Goal: Information Seeking & Learning: Learn about a topic

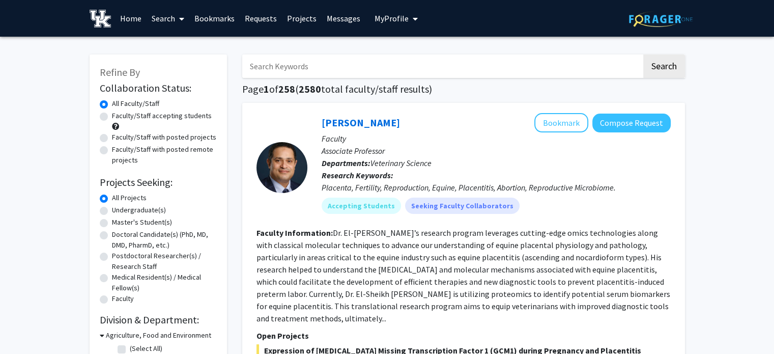
click at [499, 65] on input "Search Keywords" at bounding box center [442, 65] width 400 height 23
click at [112, 117] on label "Faculty/Staff accepting students" at bounding box center [162, 115] width 100 height 11
click at [112, 117] on input "Faculty/Staff accepting students" at bounding box center [115, 113] width 7 height 7
radio input "true"
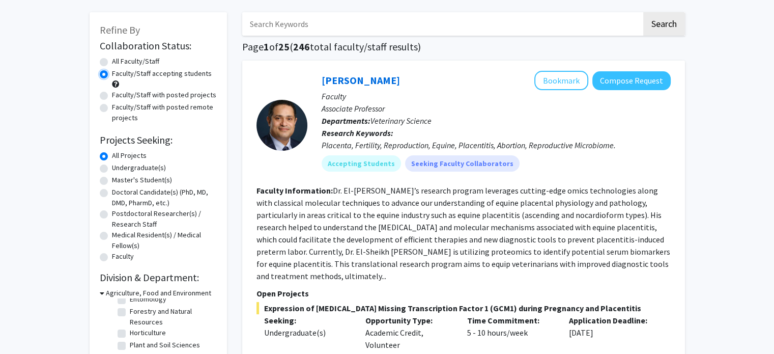
scroll to position [67, 0]
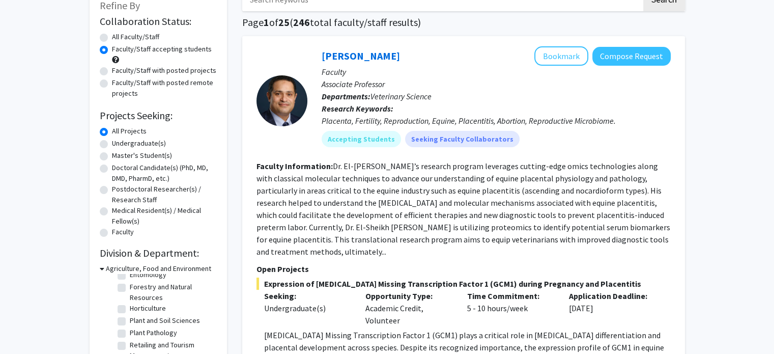
click at [112, 212] on label "Medical Resident(s) / Medical Fellow(s)" at bounding box center [164, 215] width 105 height 21
click at [112, 212] on input "Medical Resident(s) / Medical Fellow(s)" at bounding box center [115, 208] width 7 height 7
radio input "true"
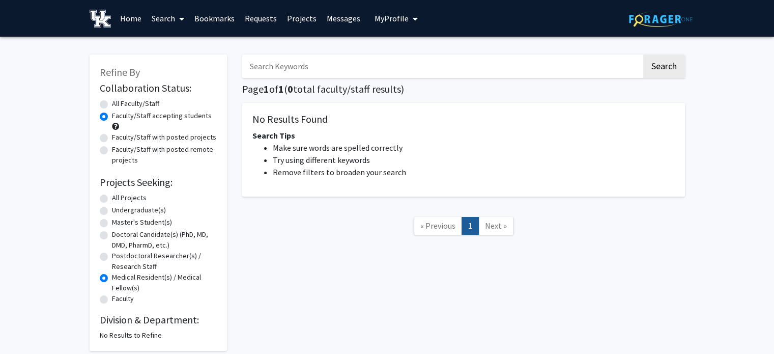
click at [112, 211] on label "Undergraduate(s)" at bounding box center [139, 210] width 54 height 11
click at [112, 211] on input "Undergraduate(s)" at bounding box center [115, 208] width 7 height 7
radio input "true"
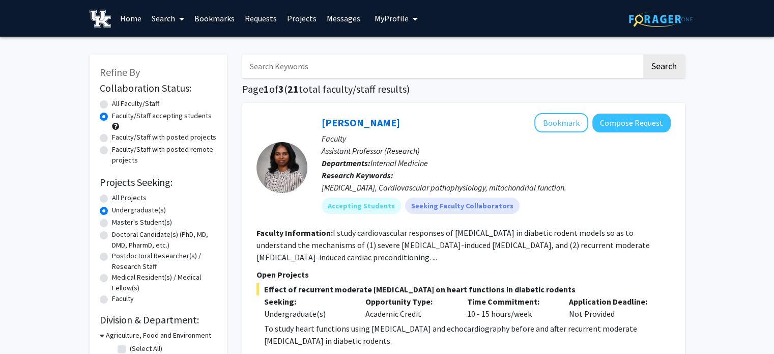
click at [112, 195] on label "All Projects" at bounding box center [129, 197] width 35 height 11
click at [112, 195] on input "All Projects" at bounding box center [115, 195] width 7 height 7
radio input "true"
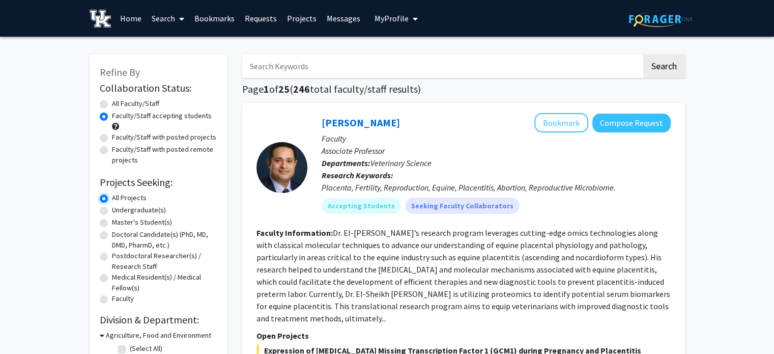
scroll to position [43, 0]
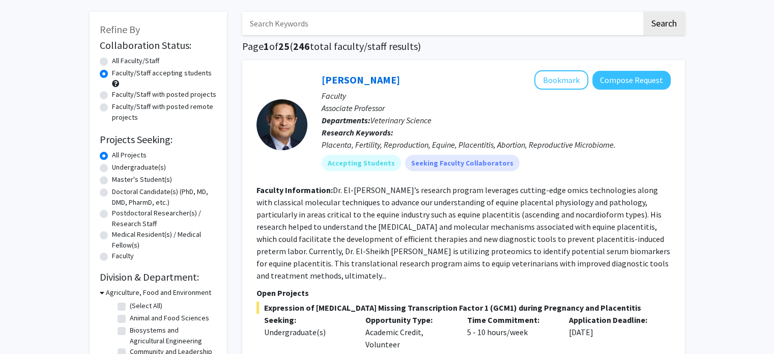
click at [112, 170] on label "Undergraduate(s)" at bounding box center [139, 167] width 54 height 11
click at [112, 169] on input "Undergraduate(s)" at bounding box center [115, 165] width 7 height 7
radio input "true"
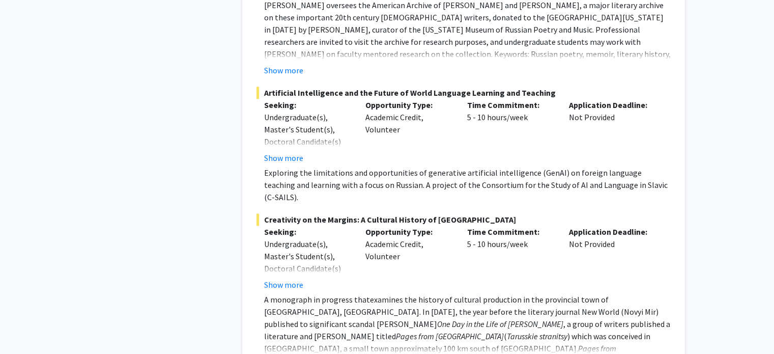
scroll to position [5220, 0]
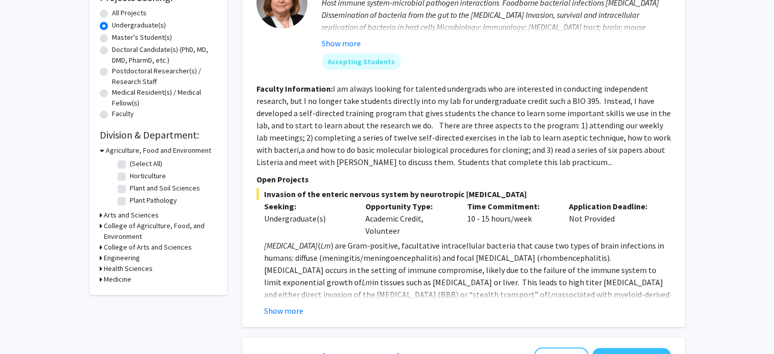
scroll to position [185, 0]
click at [291, 312] on button "Show more" at bounding box center [283, 310] width 39 height 12
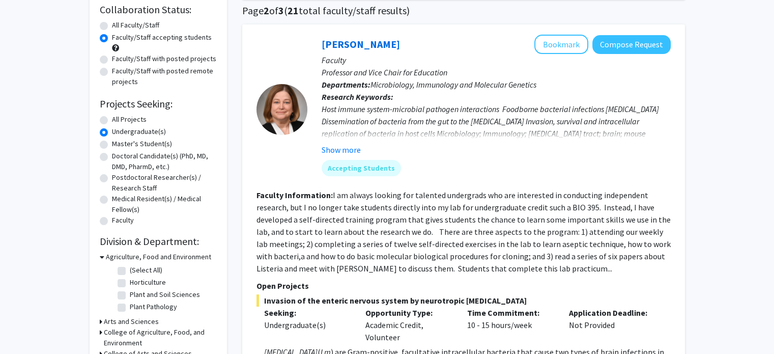
scroll to position [73, 0]
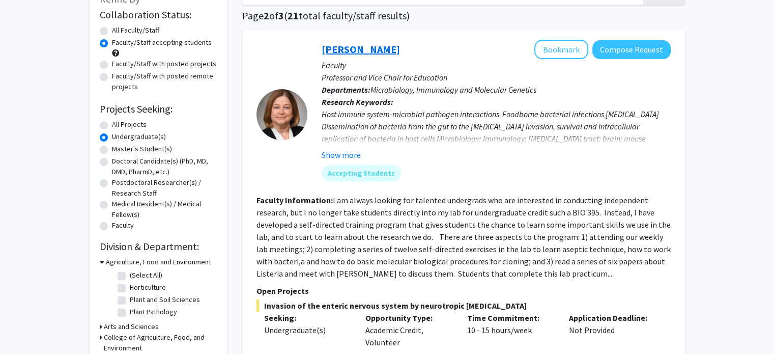
click at [375, 53] on link "Sarah D'Orazio" at bounding box center [361, 49] width 78 height 13
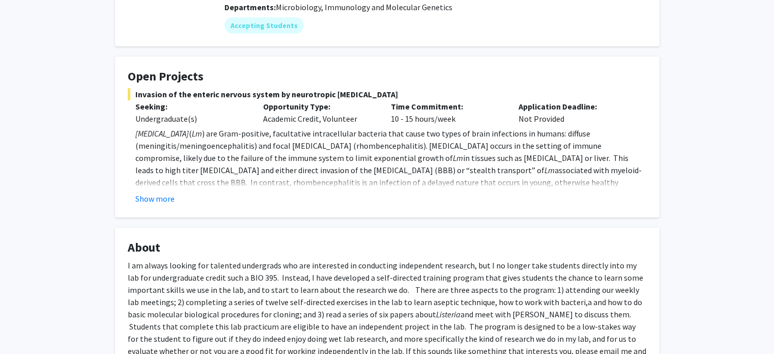
scroll to position [208, 0]
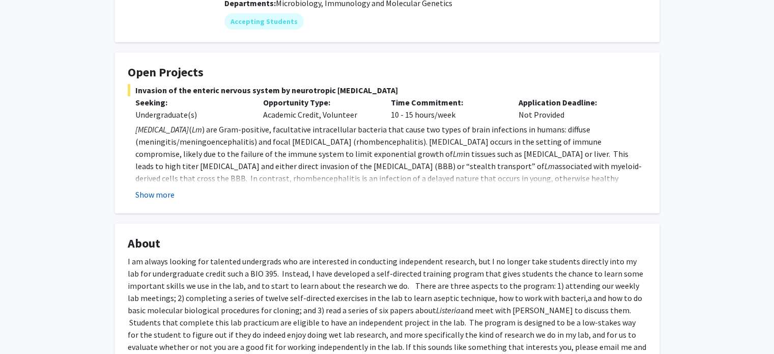
click at [153, 193] on button "Show more" at bounding box center [154, 194] width 39 height 12
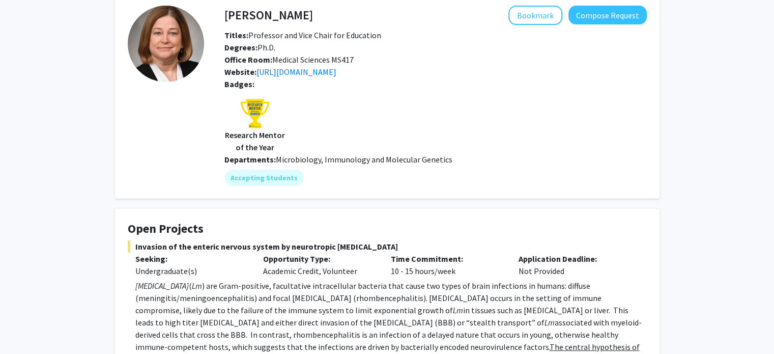
scroll to position [16, 0]
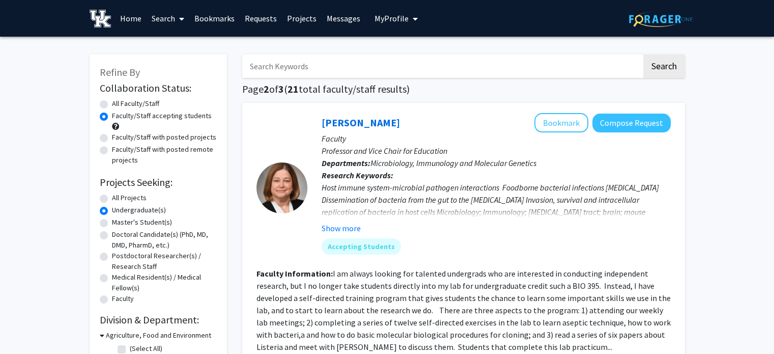
click at [112, 200] on label "All Projects" at bounding box center [129, 197] width 35 height 11
click at [112, 199] on input "All Projects" at bounding box center [115, 195] width 7 height 7
radio input "true"
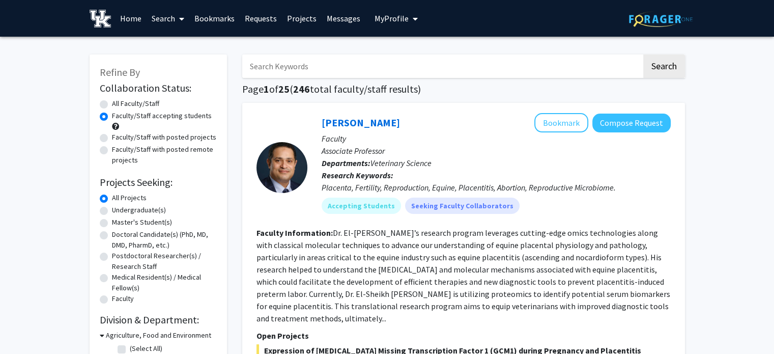
click at [112, 101] on label "All Faculty/Staff" at bounding box center [135, 103] width 47 height 11
click at [112, 101] on input "All Faculty/Staff" at bounding box center [115, 101] width 7 height 7
radio input "true"
click at [299, 62] on input "Search Keywords" at bounding box center [442, 65] width 400 height 23
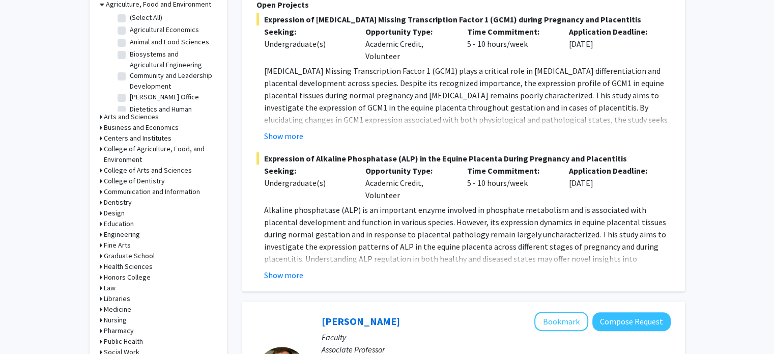
scroll to position [331, 0]
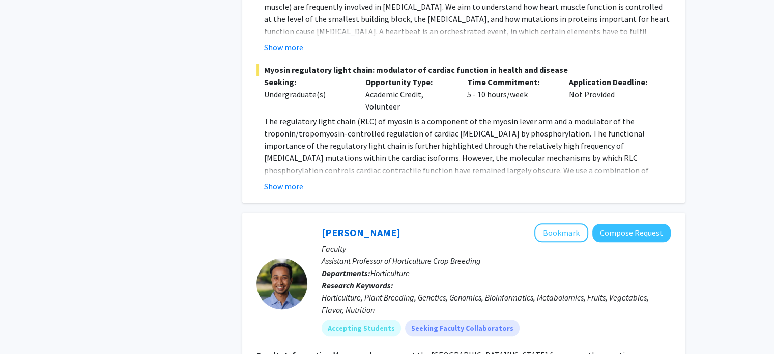
scroll to position [388, 0]
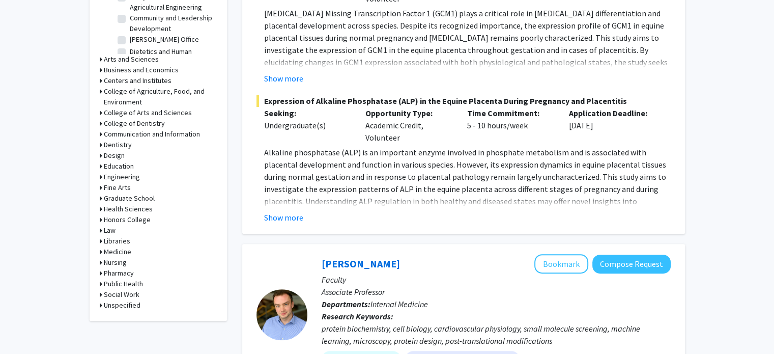
click at [129, 177] on h3 "Engineering" at bounding box center [122, 177] width 36 height 11
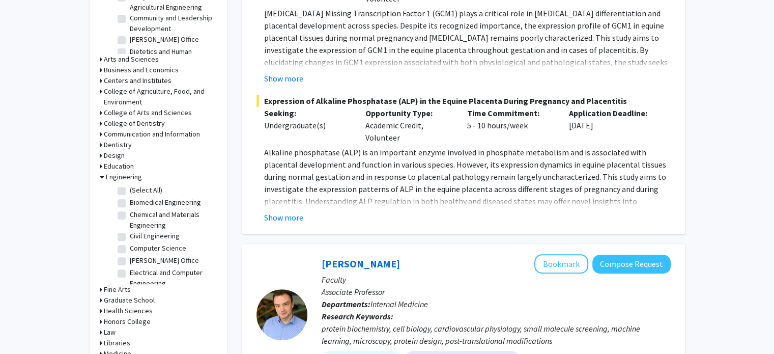
click at [130, 237] on label "Civil Engineering" at bounding box center [155, 236] width 50 height 11
click at [130, 237] on input "Civil Engineering" at bounding box center [133, 234] width 7 height 7
checkbox input "true"
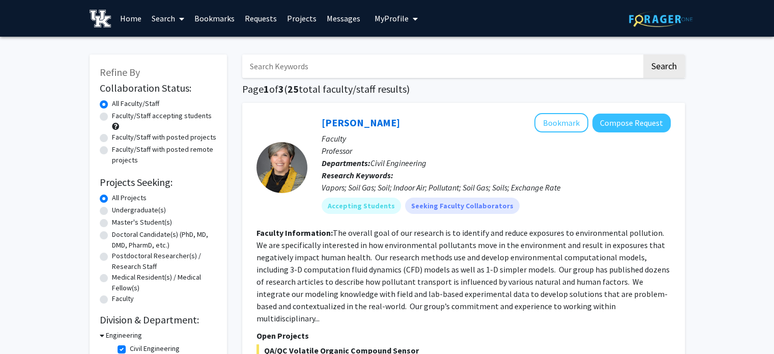
scroll to position [9, 0]
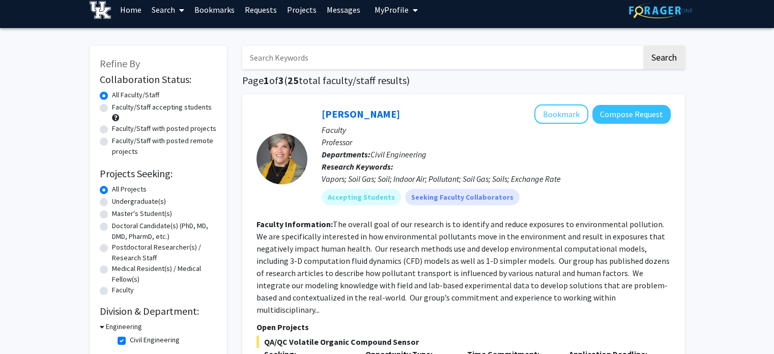
click at [598, 63] on input "Search Keywords" at bounding box center [442, 57] width 400 height 23
type input "t"
type input "biofilm"
click at [644, 46] on button "Search" at bounding box center [665, 57] width 42 height 23
checkbox input "false"
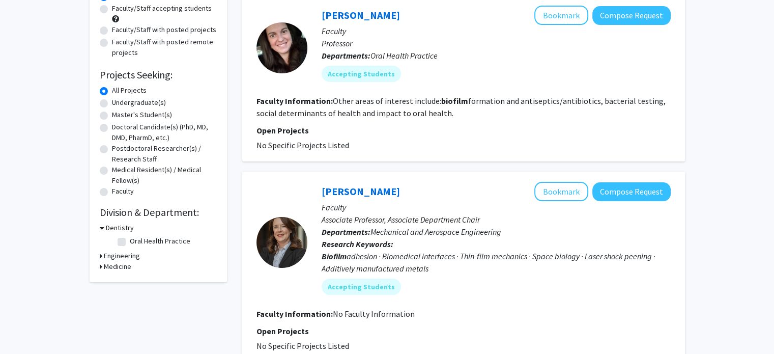
scroll to position [103, 0]
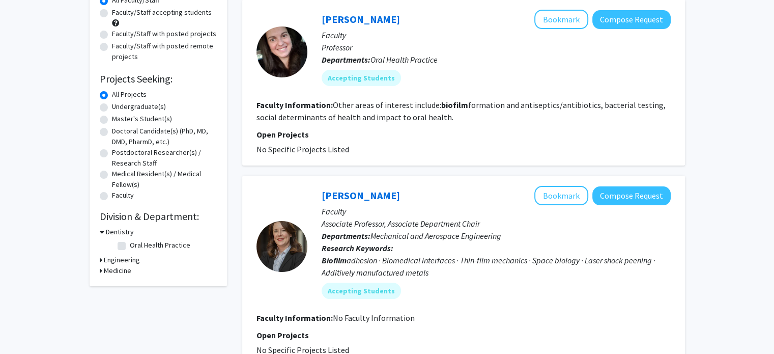
click at [114, 259] on h3 "Engineering" at bounding box center [122, 260] width 36 height 11
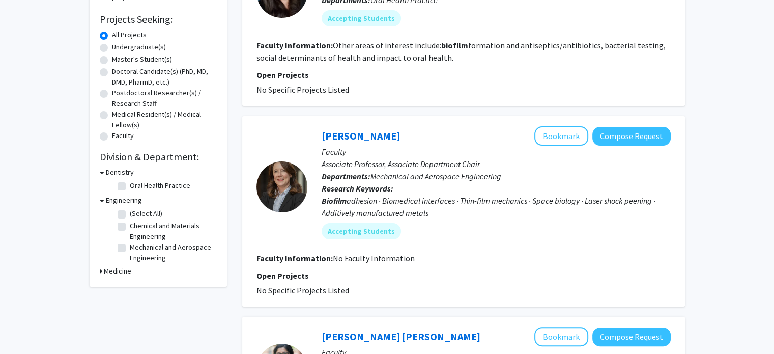
scroll to position [167, 0]
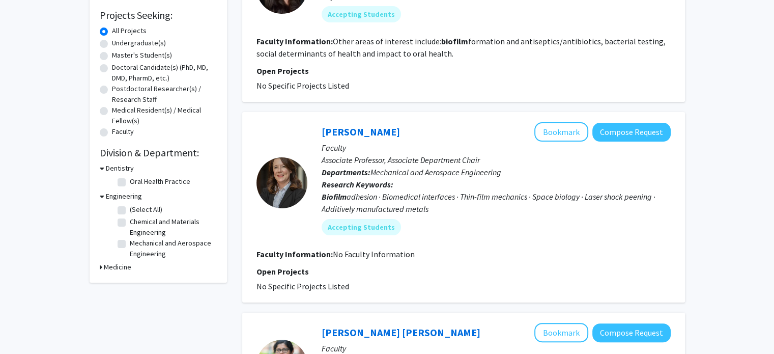
click at [130, 213] on label "(Select All)" at bounding box center [146, 209] width 33 height 11
click at [130, 211] on input "(Select All)" at bounding box center [133, 207] width 7 height 7
checkbox input "true"
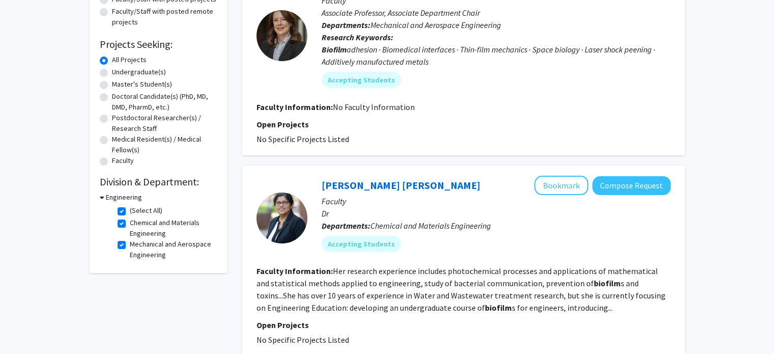
scroll to position [138, 0]
click at [104, 198] on div "Engineering" at bounding box center [158, 196] width 117 height 11
click at [102, 195] on icon at bounding box center [102, 196] width 5 height 11
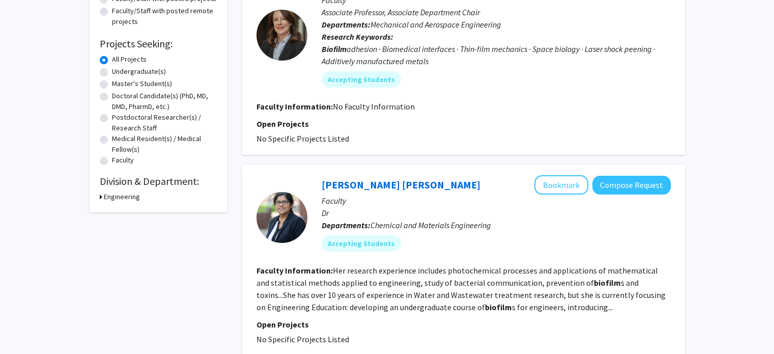
click at [102, 197] on div "Engineering" at bounding box center [158, 196] width 117 height 11
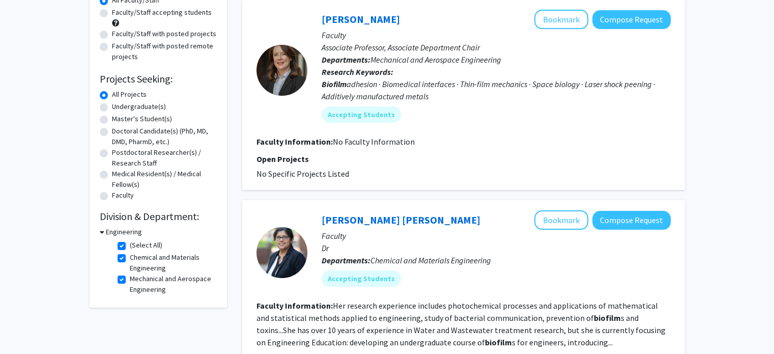
scroll to position [95, 0]
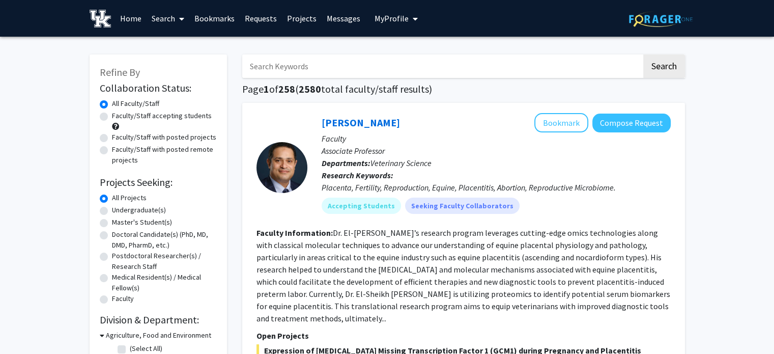
click at [311, 71] on input "Search Keywords" at bounding box center [442, 65] width 400 height 23
type input "biofilm"
click at [644, 54] on button "Search" at bounding box center [665, 65] width 42 height 23
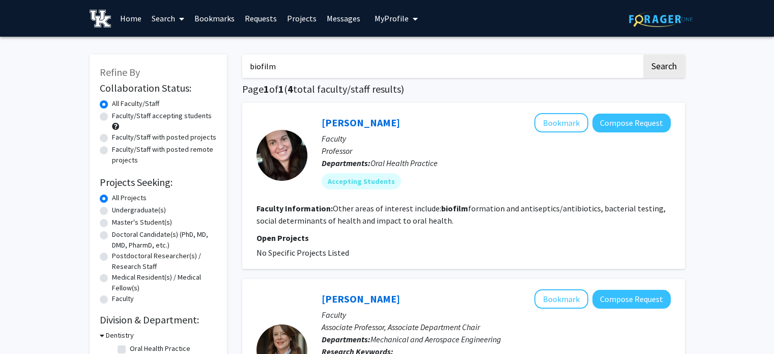
click at [296, 67] on input "biofilm" at bounding box center [442, 65] width 400 height 23
click at [112, 117] on label "Faculty/Staff accepting students" at bounding box center [162, 115] width 100 height 11
click at [112, 117] on input "Faculty/Staff accepting students" at bounding box center [115, 113] width 7 height 7
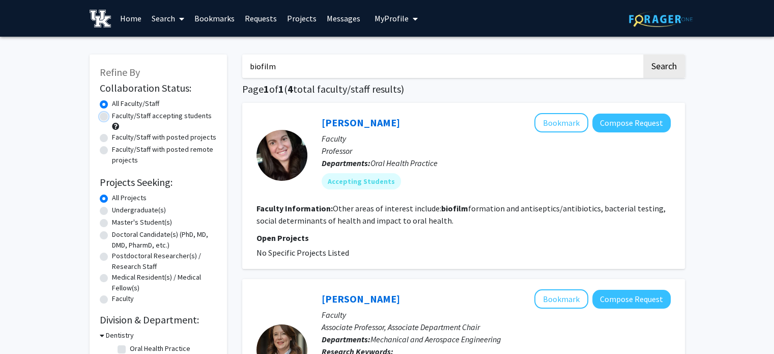
radio input "true"
click at [112, 101] on label "All Faculty/Staff" at bounding box center [135, 103] width 47 height 11
click at [112, 101] on input "All Faculty/Staff" at bounding box center [115, 101] width 7 height 7
radio input "true"
click at [176, 18] on span at bounding box center [179, 19] width 9 height 36
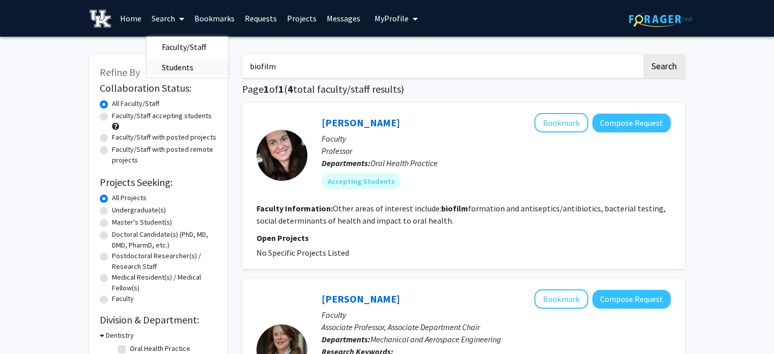
click at [181, 68] on span "Students" at bounding box center [178, 67] width 62 height 20
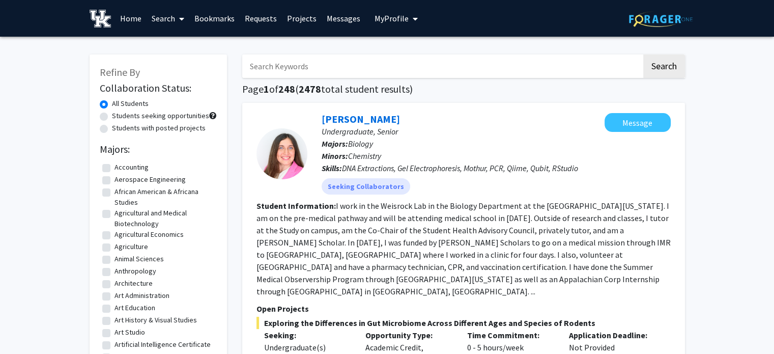
click at [362, 69] on input "Search Keywords" at bounding box center [442, 65] width 400 height 23
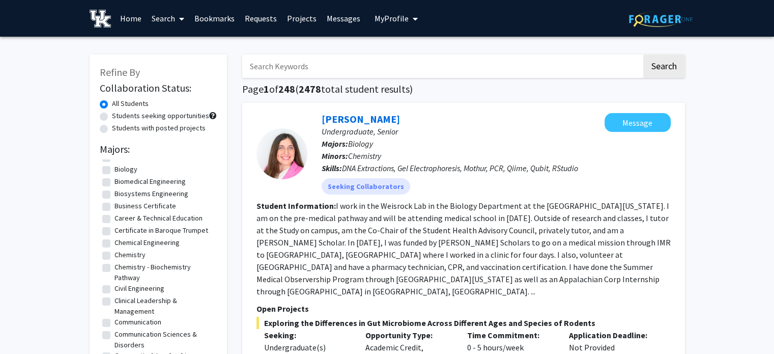
scroll to position [206, 0]
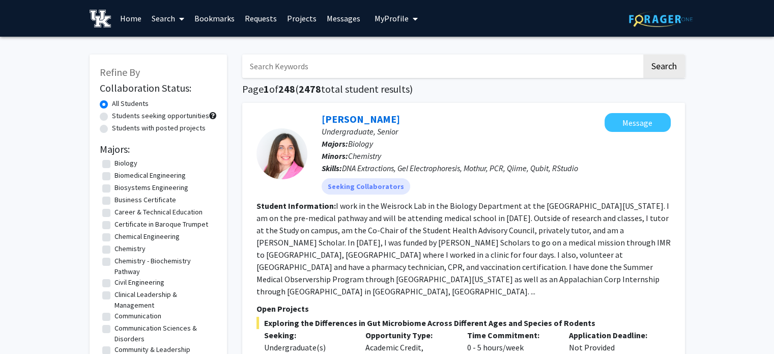
click at [115, 285] on label "Civil Engineering" at bounding box center [140, 282] width 50 height 11
click at [115, 284] on input "Civil Engineering" at bounding box center [118, 280] width 7 height 7
checkbox input "true"
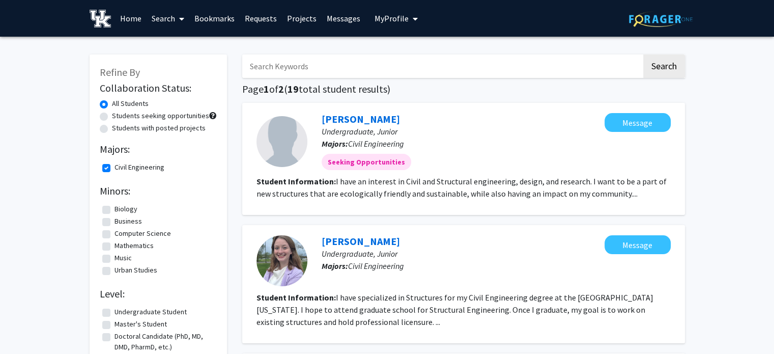
click at [458, 74] on input "Search Keywords" at bounding box center [442, 65] width 400 height 23
type input "biofilm"
click at [644, 54] on button "Search" at bounding box center [665, 65] width 42 height 23
checkbox input "false"
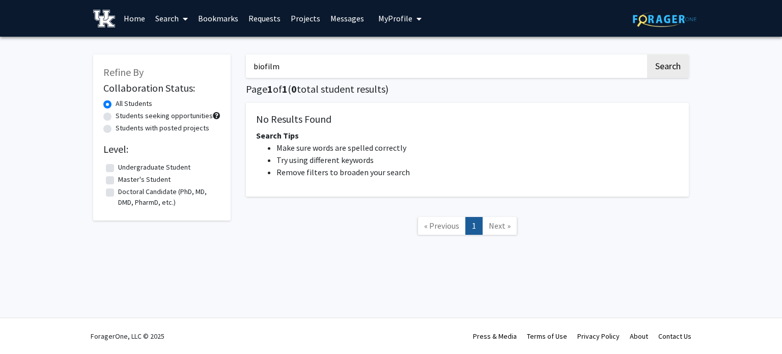
click at [435, 63] on input "biofilm" at bounding box center [446, 65] width 400 height 23
type input "toxin"
click at [647, 54] on button "Search" at bounding box center [668, 65] width 42 height 23
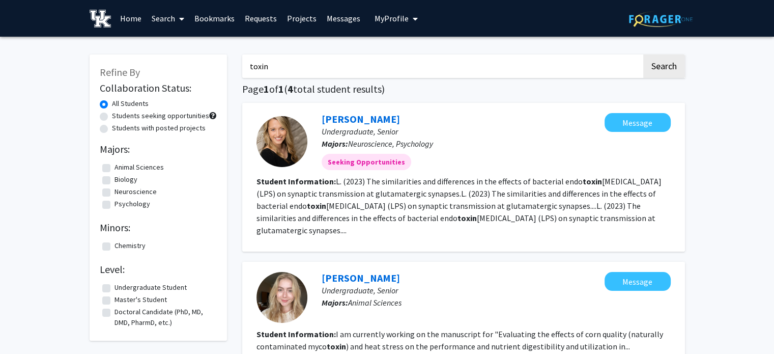
click at [418, 65] on input "toxin" at bounding box center [442, 65] width 400 height 23
click at [369, 68] on input "toxin" at bounding box center [442, 65] width 400 height 23
click at [664, 61] on button "Search" at bounding box center [665, 65] width 42 height 23
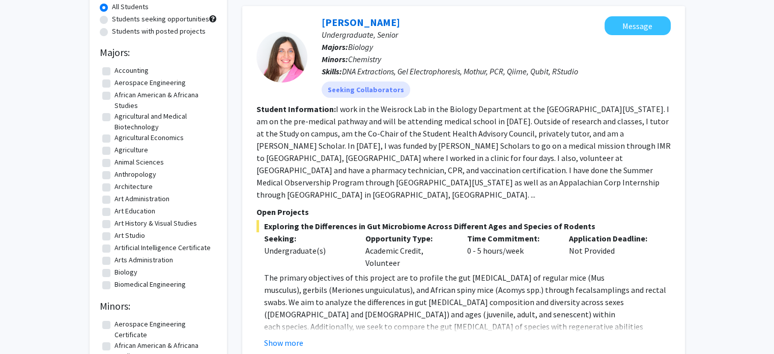
scroll to position [214, 0]
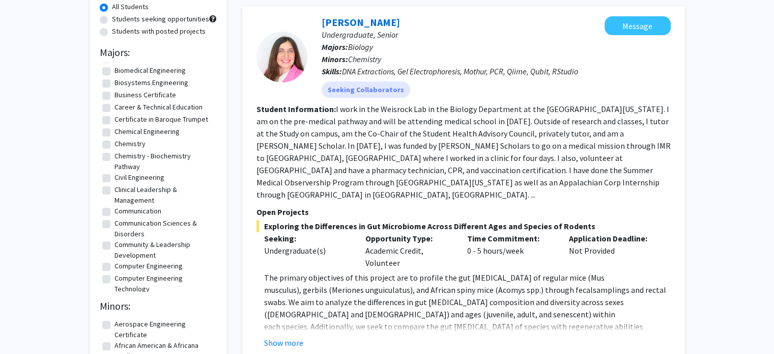
click at [115, 176] on label "Civil Engineering" at bounding box center [140, 177] width 50 height 11
click at [115, 176] on input "Civil Engineering" at bounding box center [118, 175] width 7 height 7
checkbox input "true"
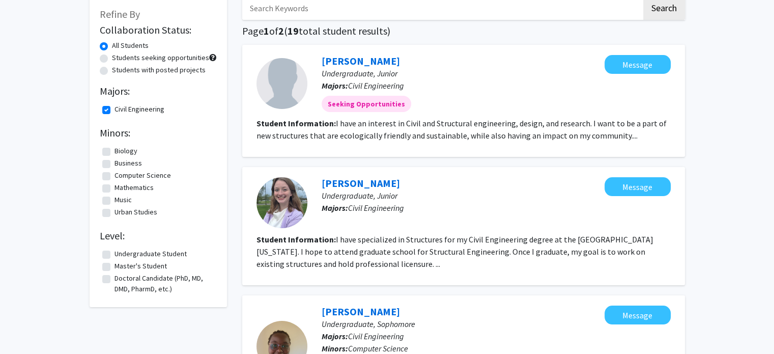
scroll to position [59, 0]
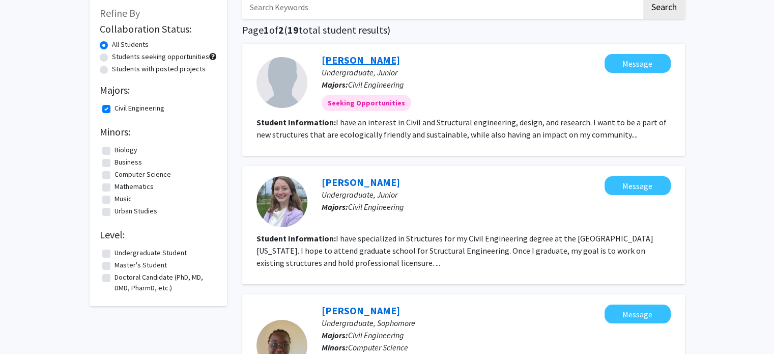
click at [371, 62] on link "Jaydon Heeren" at bounding box center [361, 59] width 78 height 13
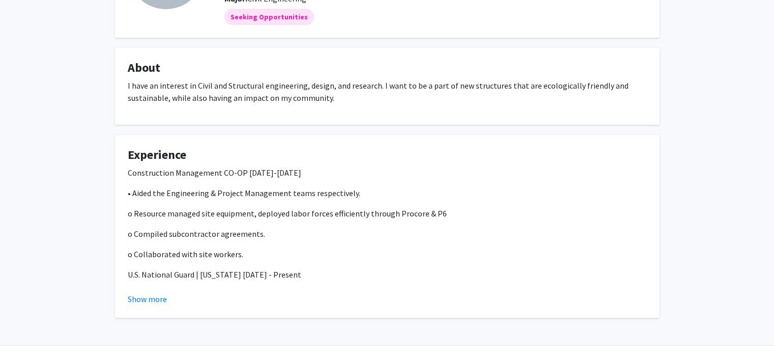
scroll to position [129, 0]
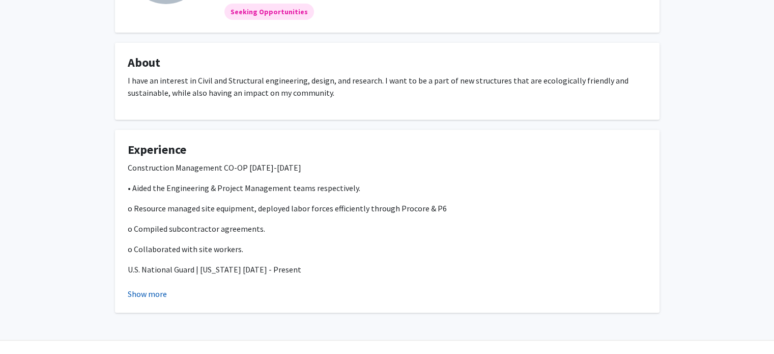
click at [153, 293] on button "Show more" at bounding box center [147, 294] width 39 height 12
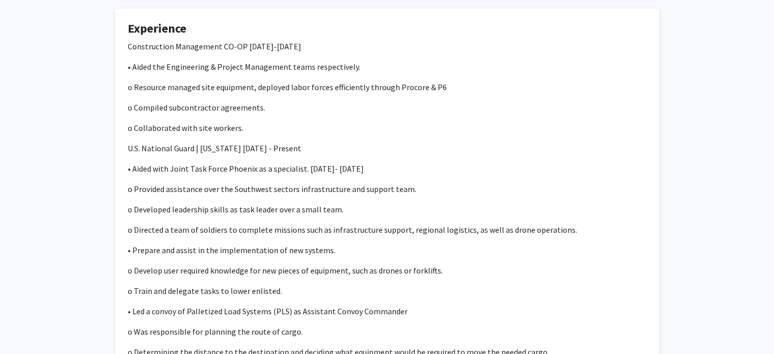
scroll to position [15, 0]
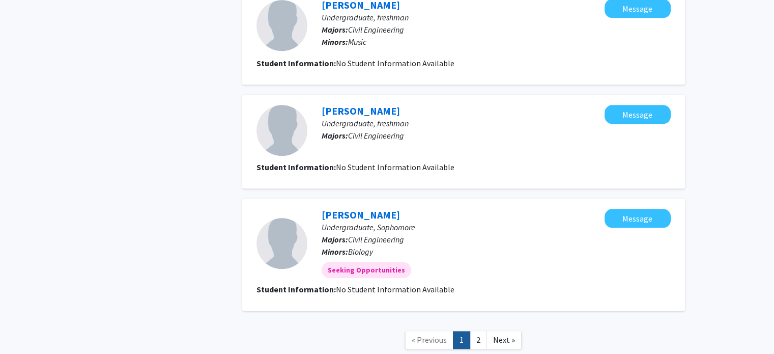
scroll to position [1240, 0]
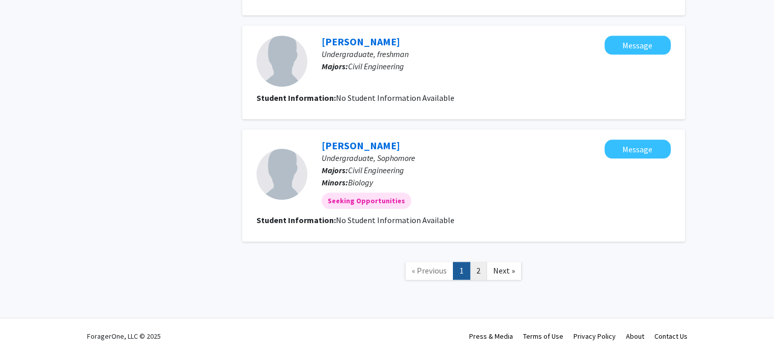
click at [474, 269] on link "2" at bounding box center [478, 271] width 17 height 18
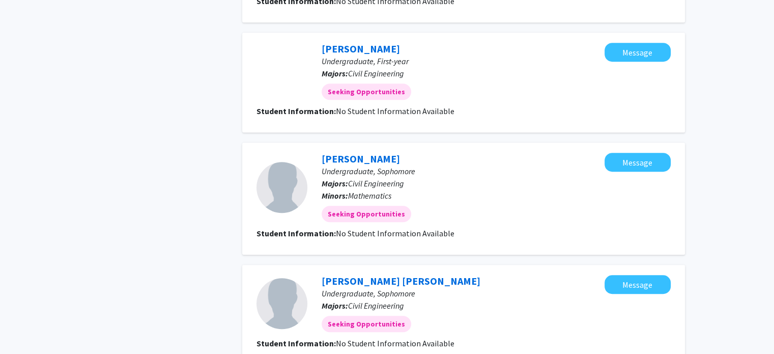
scroll to position [859, 0]
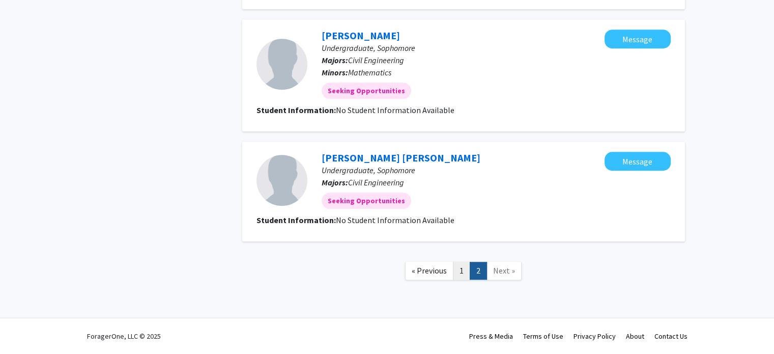
click at [468, 276] on link "1" at bounding box center [461, 271] width 17 height 18
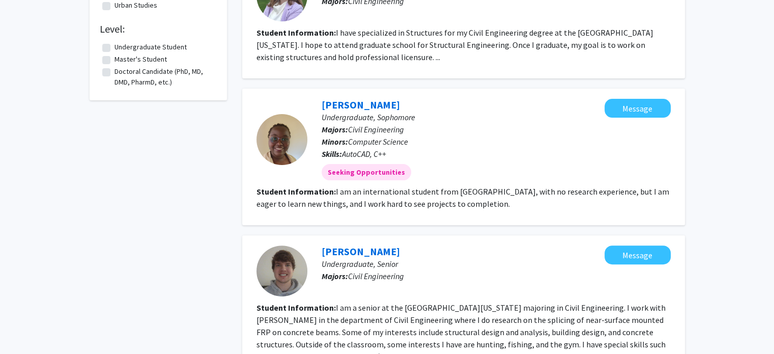
scroll to position [266, 0]
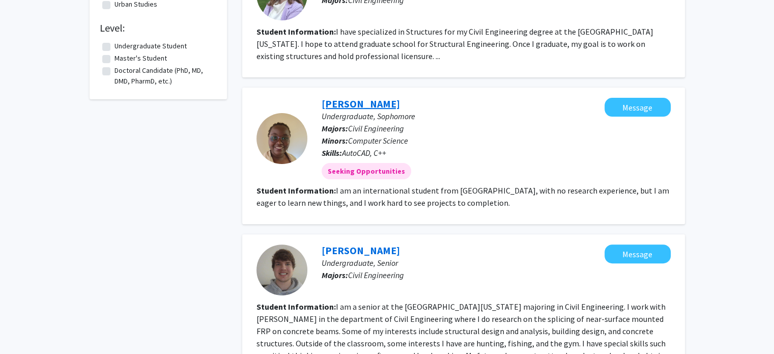
click at [353, 108] on link "Mary Audi" at bounding box center [361, 103] width 78 height 13
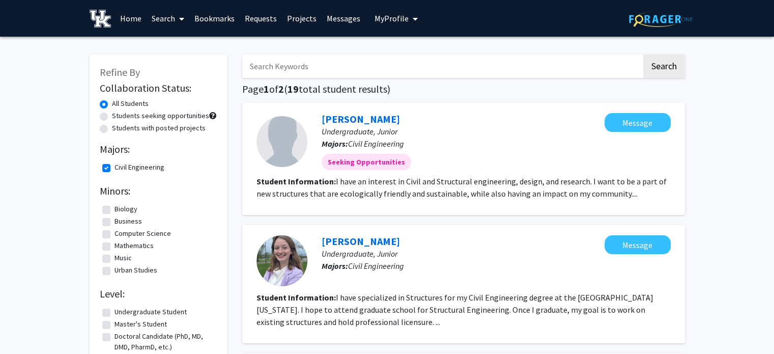
click at [115, 167] on label "Civil Engineering" at bounding box center [140, 167] width 50 height 11
click at [115, 167] on input "Civil Engineering" at bounding box center [118, 165] width 7 height 7
checkbox input "false"
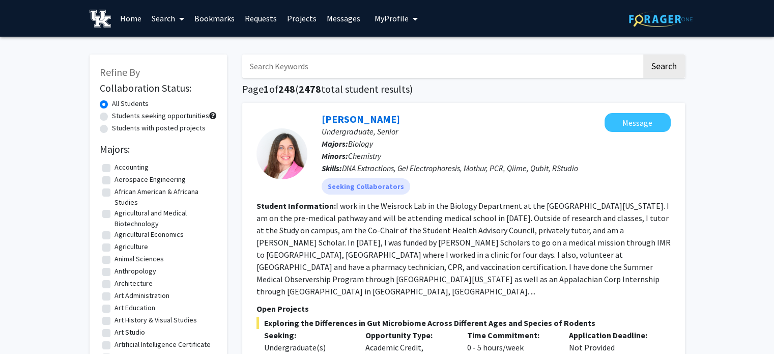
checkbox input "true"
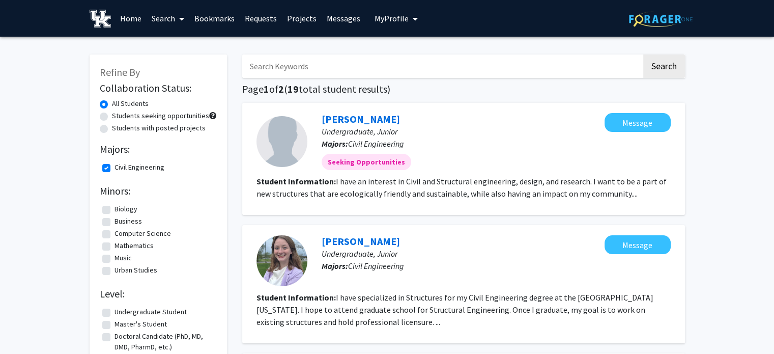
click at [312, 70] on input "Search Keywords" at bounding box center [442, 65] width 400 height 23
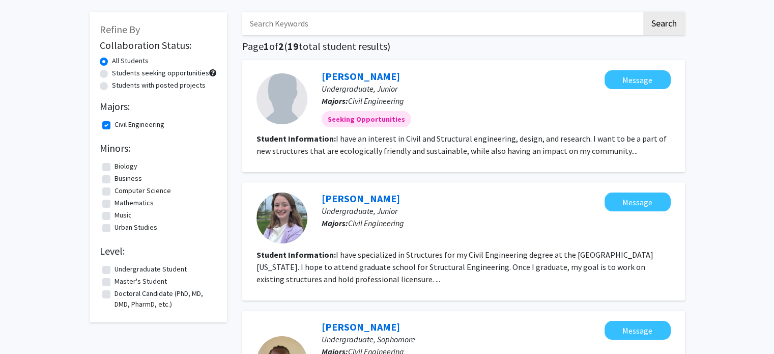
scroll to position [43, 0]
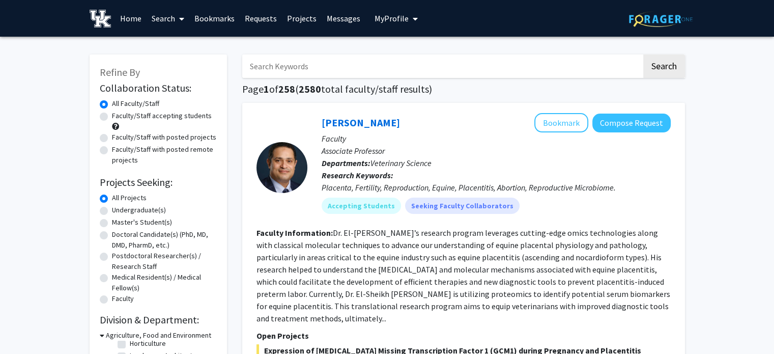
click at [292, 70] on input "Search Keywords" at bounding box center [442, 65] width 400 height 23
click at [644, 54] on button "Search" at bounding box center [665, 65] width 42 height 23
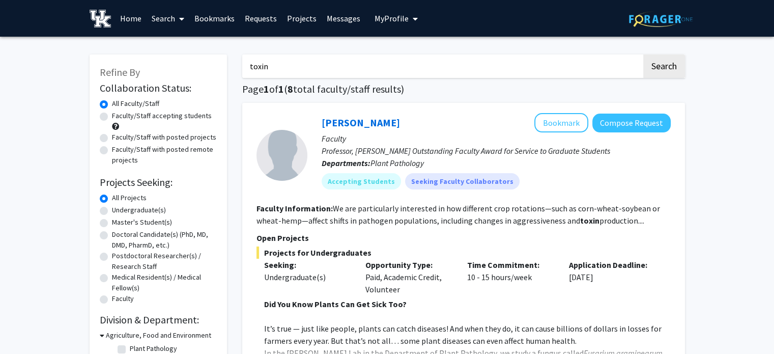
click at [377, 64] on input "toxin" at bounding box center [442, 65] width 400 height 23
click at [644, 54] on button "Search" at bounding box center [665, 65] width 42 height 23
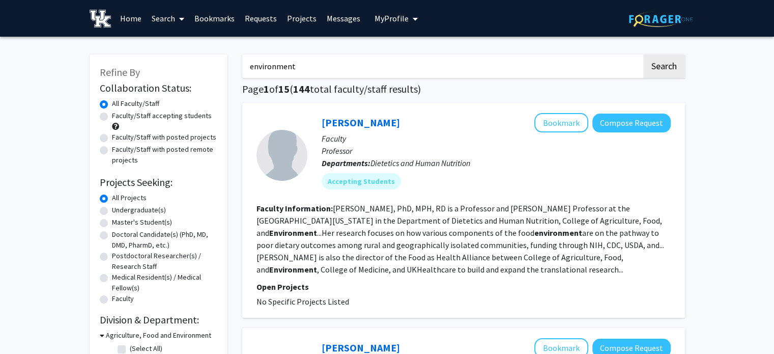
click at [411, 64] on input "environment" at bounding box center [442, 65] width 400 height 23
click at [644, 54] on button "Search" at bounding box center [665, 65] width 42 height 23
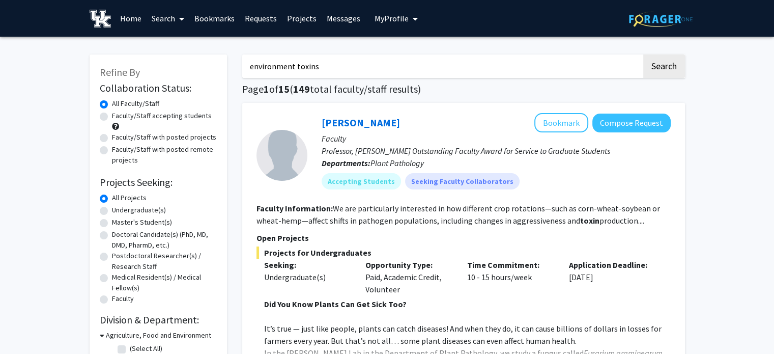
type input "environment toxins"
click at [644, 54] on button "Search" at bounding box center [665, 65] width 42 height 23
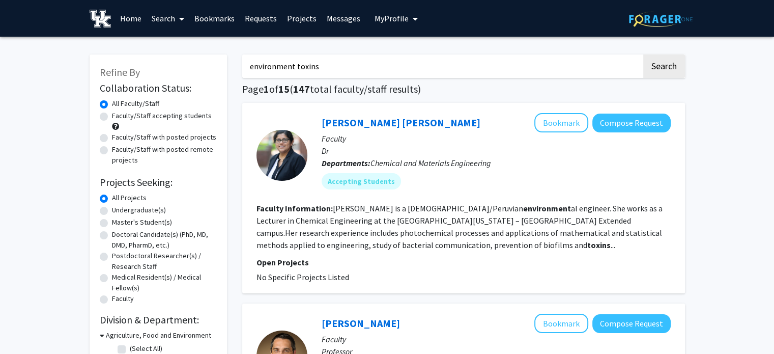
click at [410, 76] on input "environment toxins" at bounding box center [442, 65] width 400 height 23
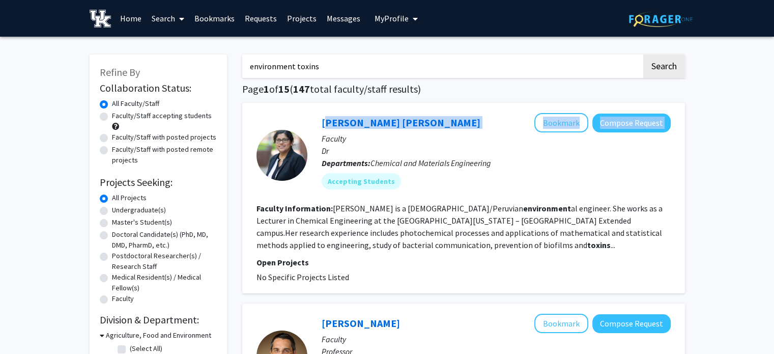
drag, startPoint x: 454, startPoint y: 122, endPoint x: 316, endPoint y: 123, distance: 138.0
click at [316, 123] on div "Gisella Lamas Samanamud Bookmark Compose Request Faculty Dr Departments: Chemic…" at bounding box center [490, 155] width 364 height 84
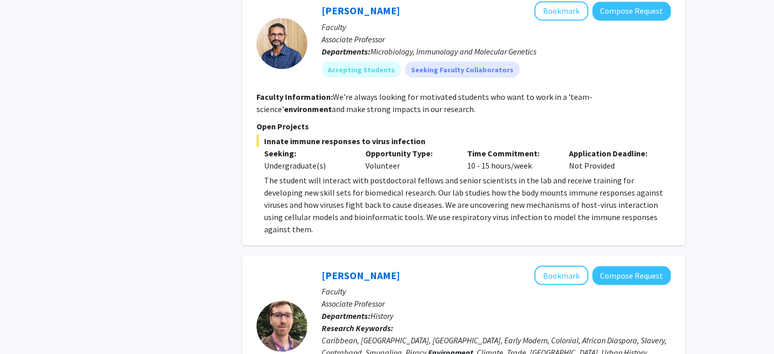
scroll to position [1916, 0]
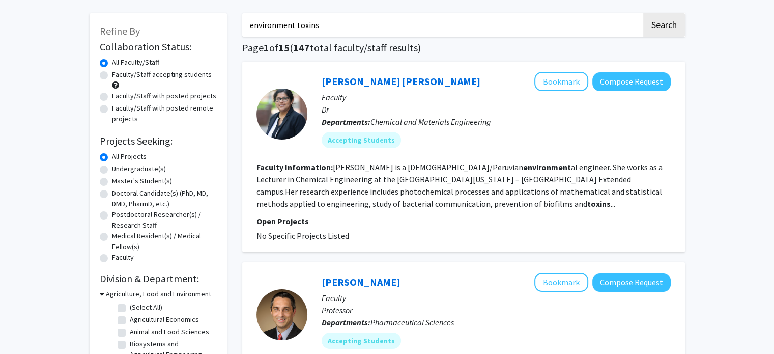
scroll to position [37, 0]
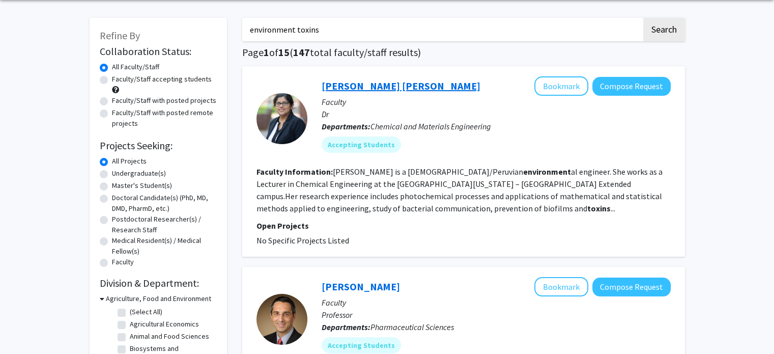
click at [388, 89] on link "[PERSON_NAME] [PERSON_NAME]" at bounding box center [401, 85] width 159 height 13
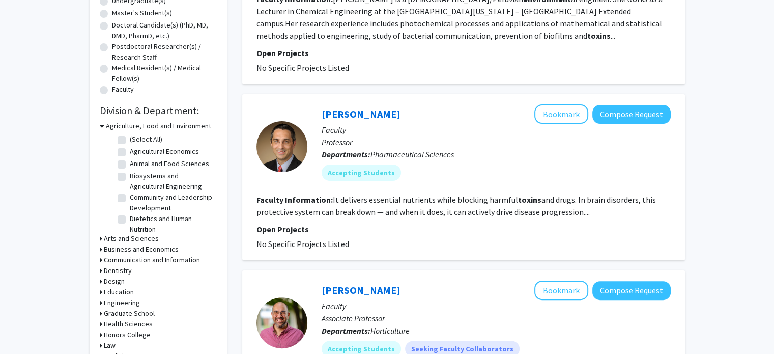
scroll to position [347, 0]
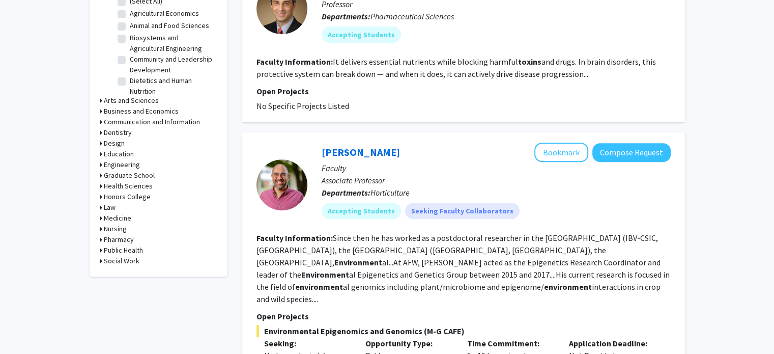
click at [104, 164] on h3 "Engineering" at bounding box center [122, 164] width 36 height 11
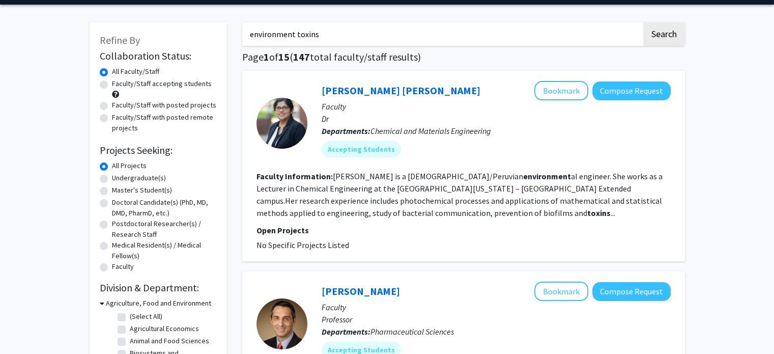
scroll to position [0, 0]
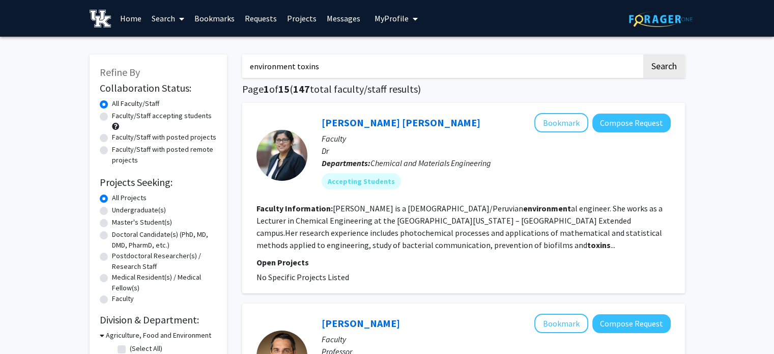
click at [318, 66] on input "environment toxins" at bounding box center [442, 65] width 400 height 23
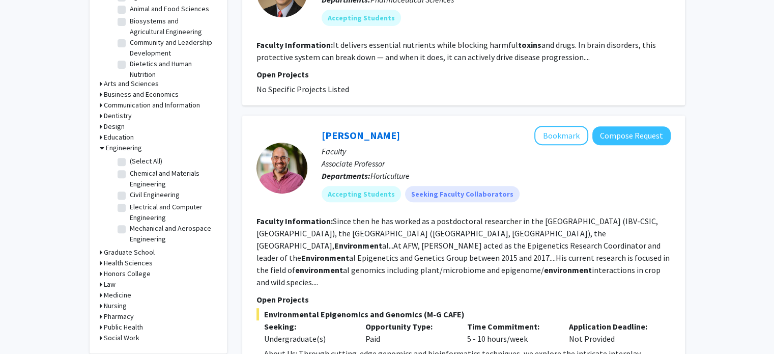
scroll to position [563, 0]
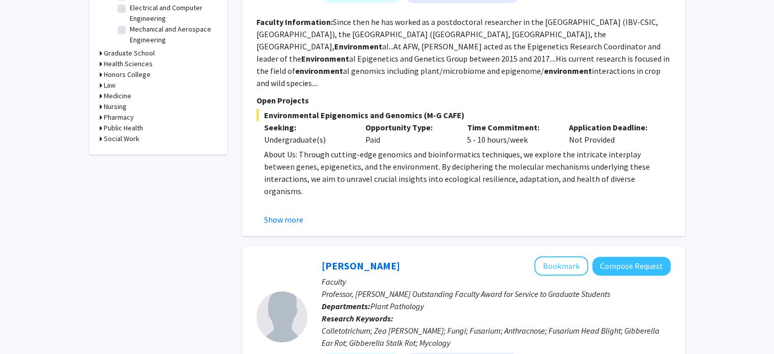
click at [100, 95] on icon at bounding box center [101, 96] width 3 height 11
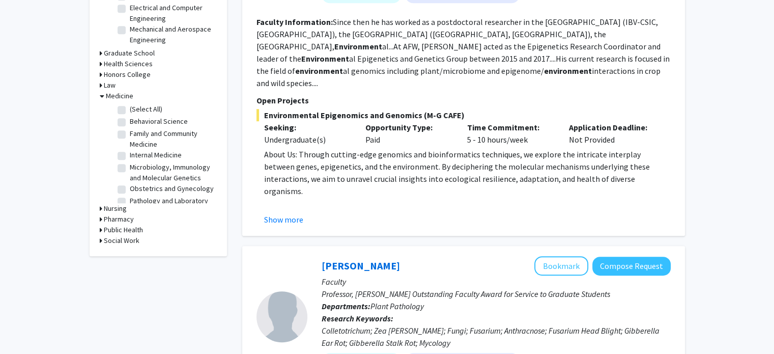
scroll to position [91, 0]
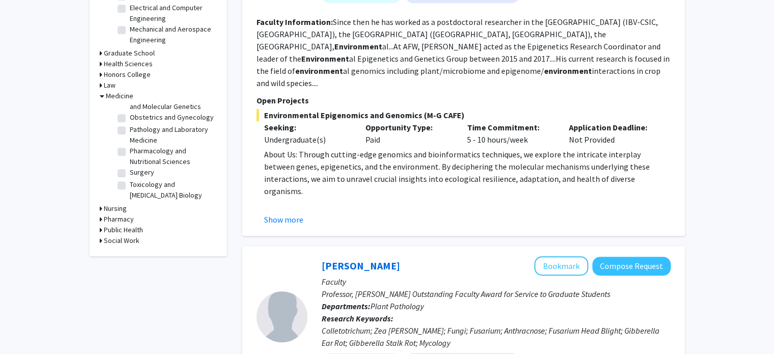
click at [130, 173] on label "Surgery" at bounding box center [142, 172] width 24 height 11
click at [130, 173] on input "Surgery" at bounding box center [133, 170] width 7 height 7
checkbox input "true"
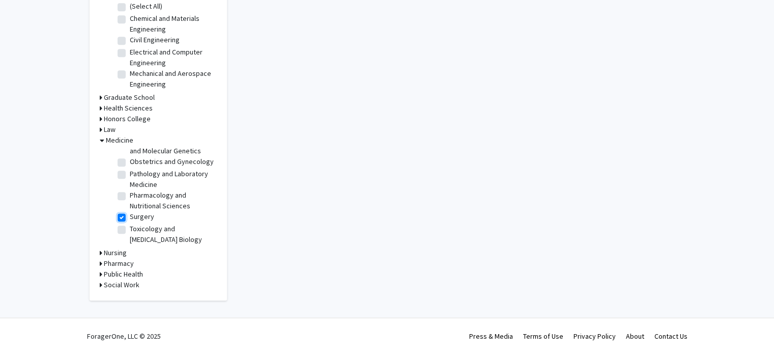
checkbox input "true"
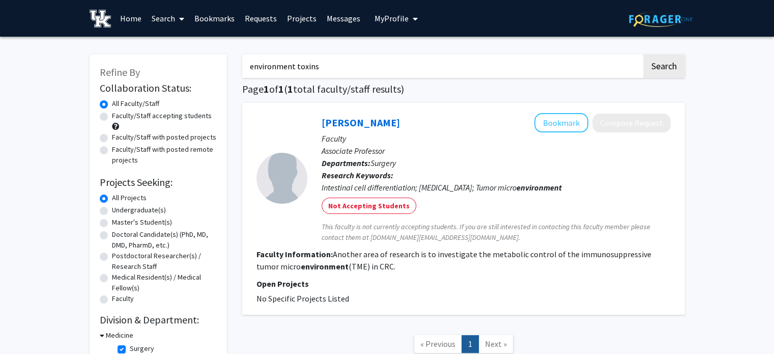
drag, startPoint x: 319, startPoint y: 68, endPoint x: 220, endPoint y: 61, distance: 99.6
click at [220, 61] on div "Refine By Collaboration Status: Collaboration Status All Faculty/Staff Collabor…" at bounding box center [387, 208] width 611 height 329
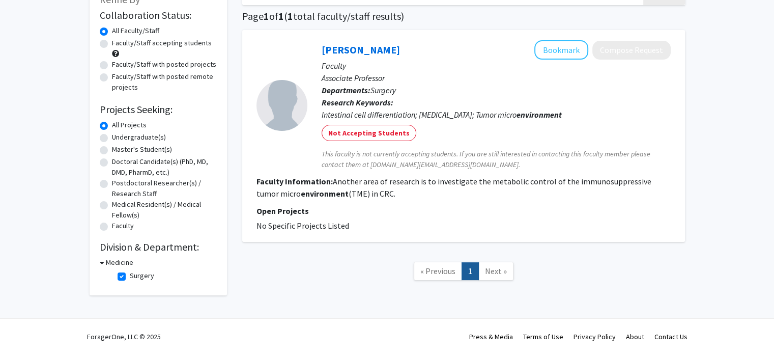
click at [104, 259] on div "Medicine" at bounding box center [158, 262] width 117 height 11
click at [100, 265] on icon at bounding box center [102, 262] width 5 height 11
click at [102, 262] on div "Medicine" at bounding box center [158, 262] width 117 height 11
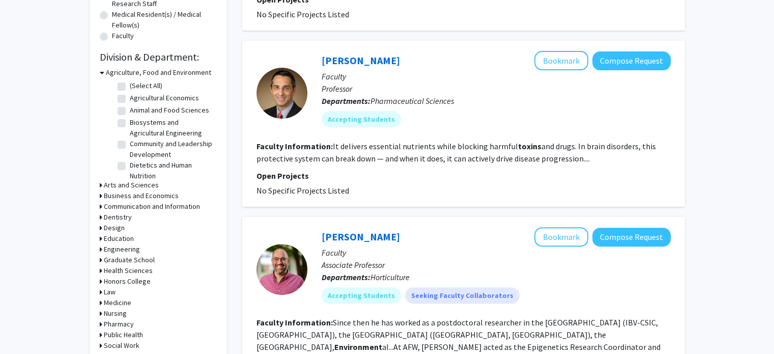
scroll to position [374, 0]
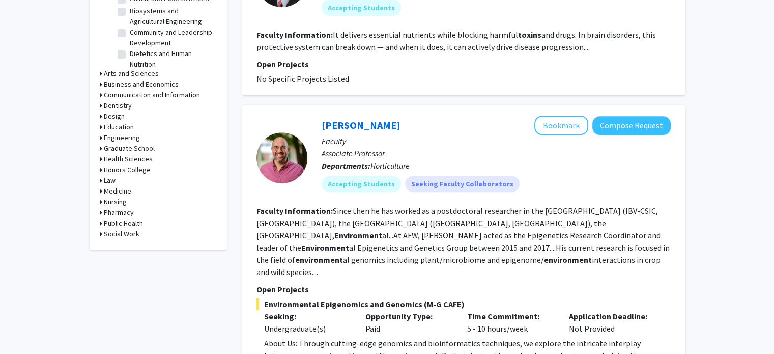
click at [101, 191] on icon at bounding box center [101, 191] width 3 height 11
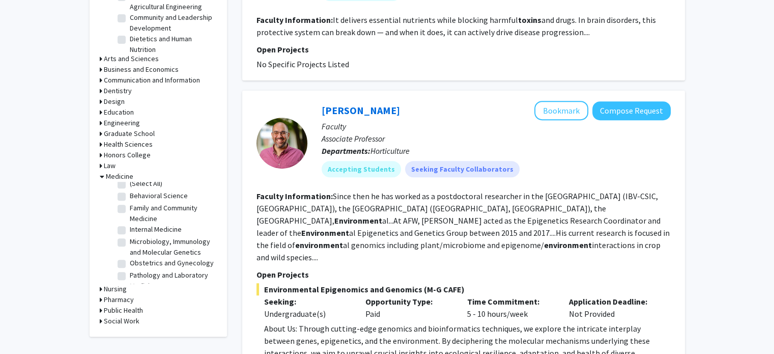
scroll to position [6, 0]
click at [130, 207] on label "Family and Community Medicine" at bounding box center [172, 213] width 85 height 21
click at [130, 207] on input "Family and Community Medicine" at bounding box center [133, 206] width 7 height 7
checkbox input "true"
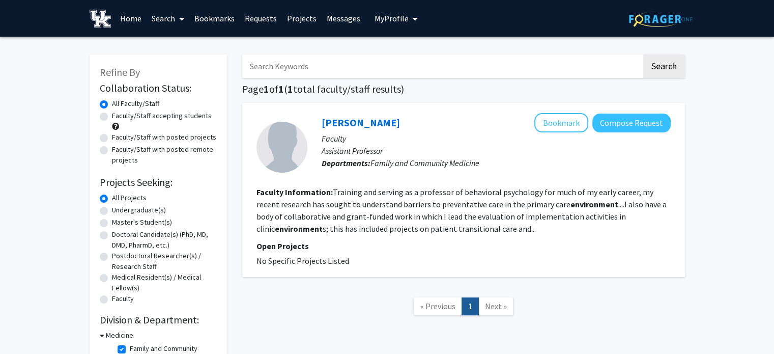
scroll to position [77, 0]
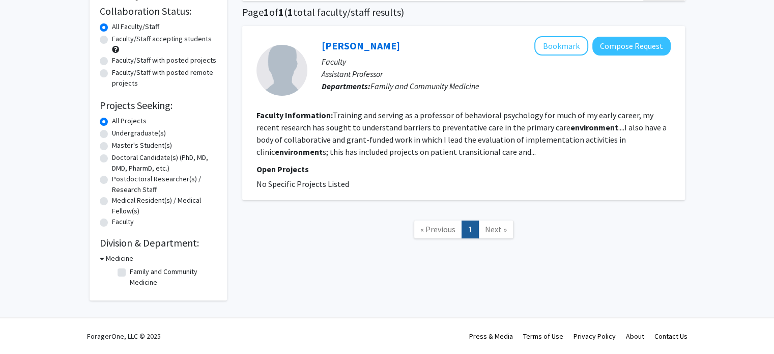
checkbox input "false"
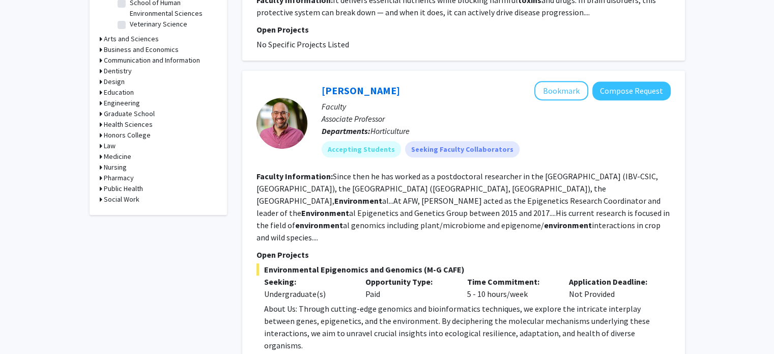
scroll to position [423, 0]
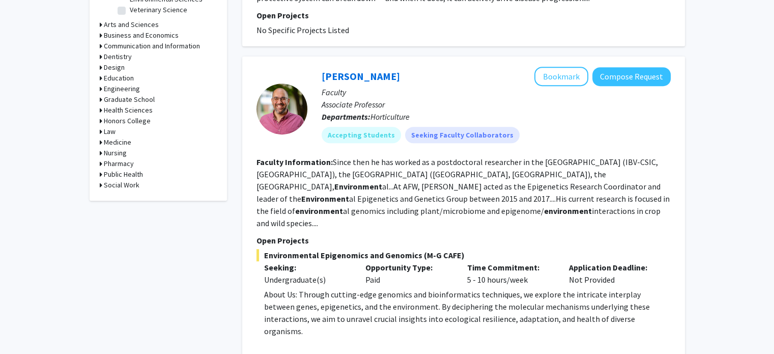
click at [100, 141] on icon at bounding box center [101, 142] width 3 height 11
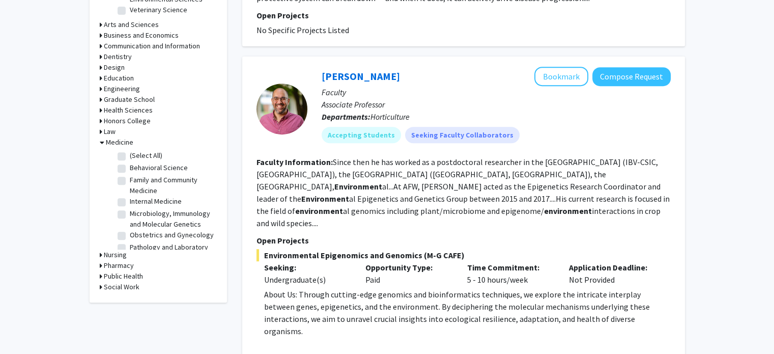
click at [130, 154] on label "(Select All)" at bounding box center [146, 155] width 33 height 11
click at [130, 154] on input "(Select All)" at bounding box center [133, 153] width 7 height 7
checkbox input "true"
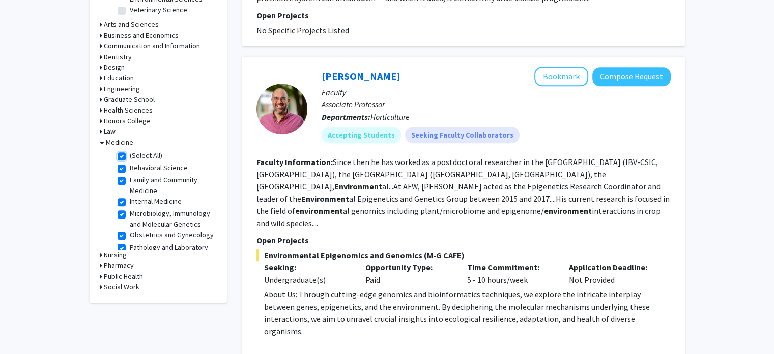
checkbox input "true"
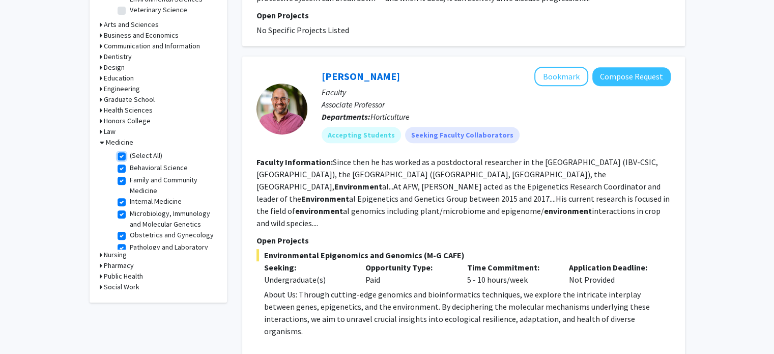
checkbox input "true"
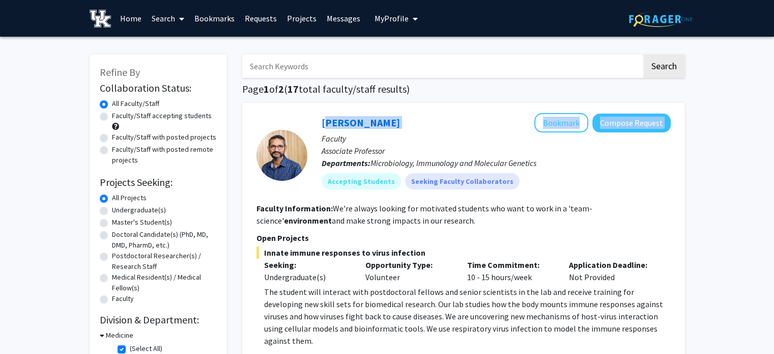
drag, startPoint x: 316, startPoint y: 119, endPoint x: 448, endPoint y: 119, distance: 132.4
click at [448, 119] on div "Saurabh Chattopadhyay Bookmark Compose Request Faculty Associate Professor Depa…" at bounding box center [490, 155] width 364 height 84
click at [445, 120] on div "Saurabh Chattopadhyay Bookmark Compose Request" at bounding box center [496, 122] width 349 height 19
drag, startPoint x: 439, startPoint y: 123, endPoint x: 287, endPoint y: 118, distance: 152.3
click at [287, 118] on section "Saurabh Chattopadhyay Bookmark Compose Request Faculty Associate Professor Depa…" at bounding box center [464, 155] width 414 height 84
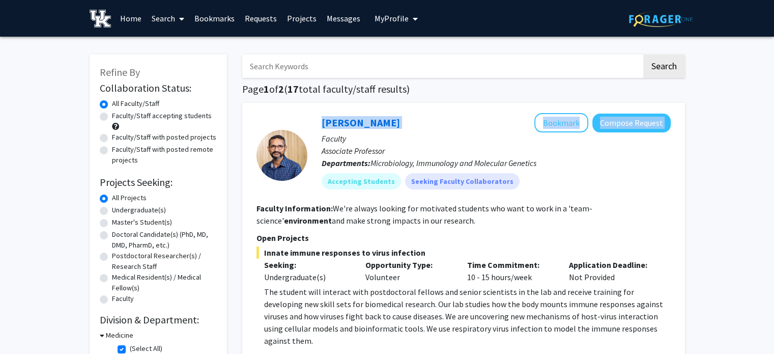
click at [299, 118] on div at bounding box center [282, 155] width 51 height 84
drag, startPoint x: 318, startPoint y: 122, endPoint x: 428, endPoint y: 122, distance: 109.5
click at [428, 122] on div "Saurabh Chattopadhyay Bookmark Compose Request Faculty Associate Professor Depa…" at bounding box center [490, 155] width 364 height 84
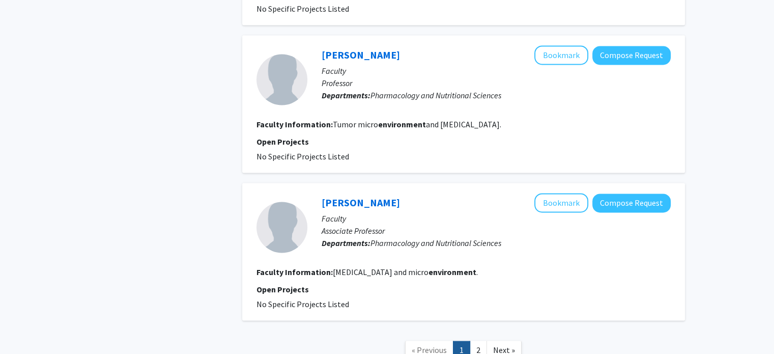
scroll to position [1669, 0]
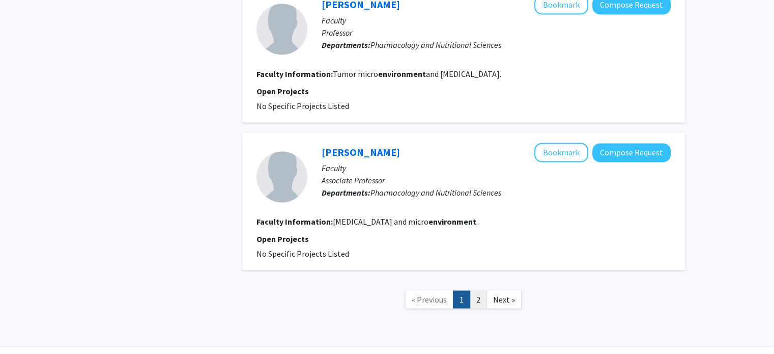
click at [476, 290] on link "2" at bounding box center [478, 299] width 17 height 18
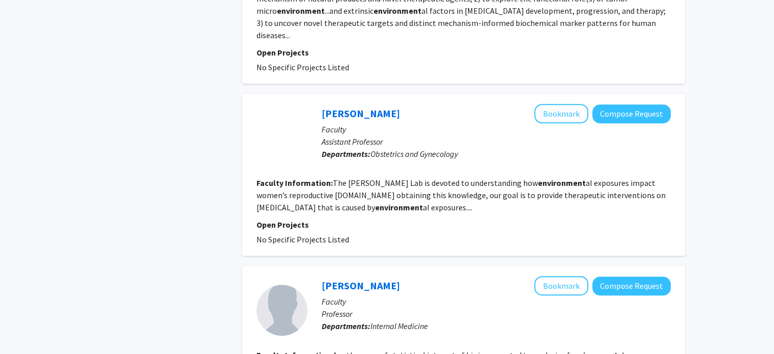
scroll to position [512, 0]
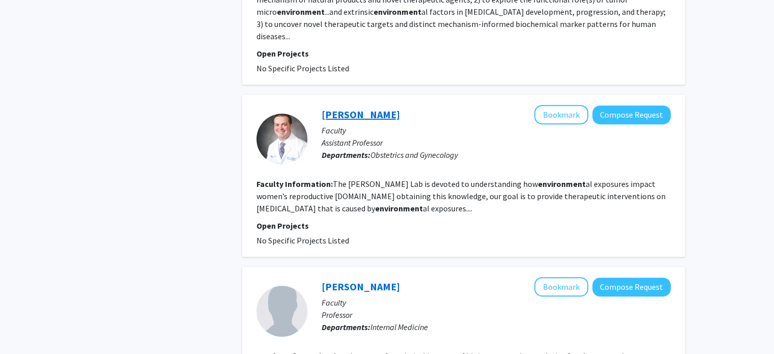
click at [358, 108] on link "Patrick Hannon" at bounding box center [361, 114] width 78 height 13
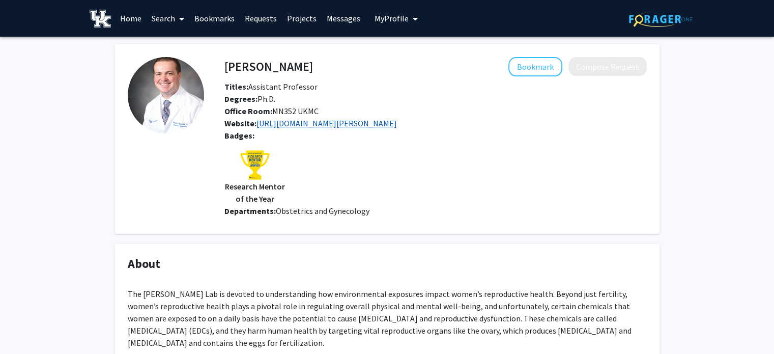
click at [370, 121] on link "https://medicine.uky.edu/departments/obgyn/hannon-lab" at bounding box center [327, 123] width 141 height 10
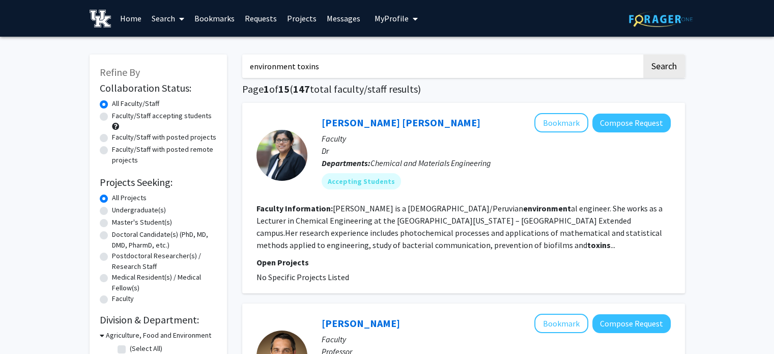
click at [361, 61] on input "environment toxins" at bounding box center [442, 65] width 400 height 23
type input "biofilm"
click at [644, 54] on button "Search" at bounding box center [665, 65] width 42 height 23
